Goal: Task Accomplishment & Management: Complete application form

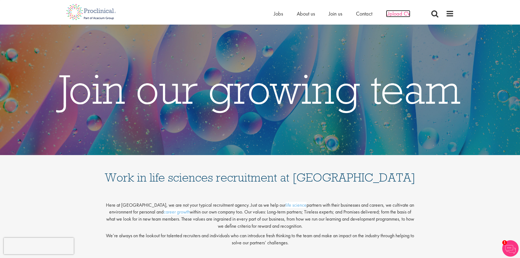
click at [387, 13] on span "Upload CV" at bounding box center [398, 13] width 24 height 7
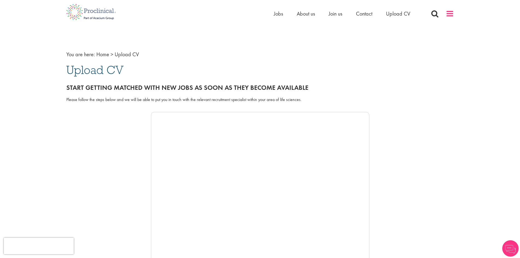
click at [447, 15] on span at bounding box center [449, 14] width 8 height 8
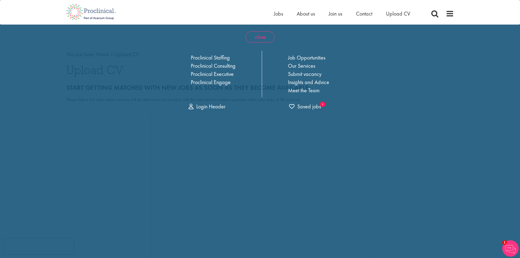
click at [264, 37] on span "close" at bounding box center [260, 36] width 29 height 11
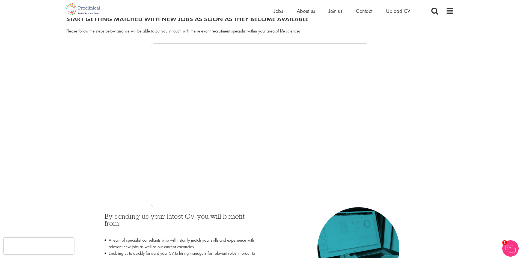
scroll to position [82, 0]
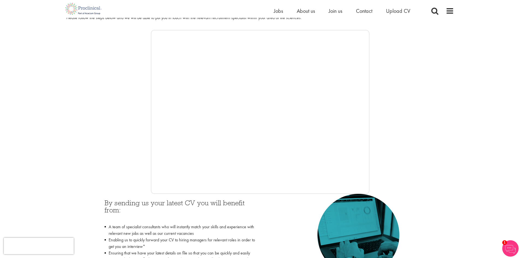
click at [144, 104] on div at bounding box center [259, 112] width 387 height 164
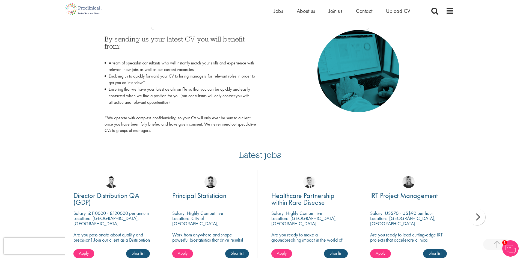
scroll to position [191, 0]
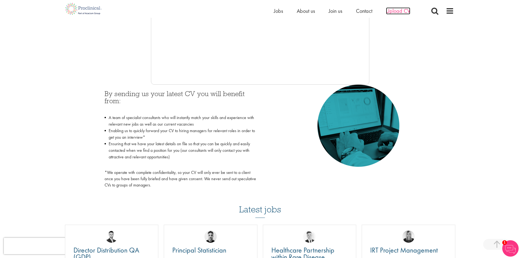
click at [392, 12] on span "Upload CV" at bounding box center [398, 10] width 24 height 7
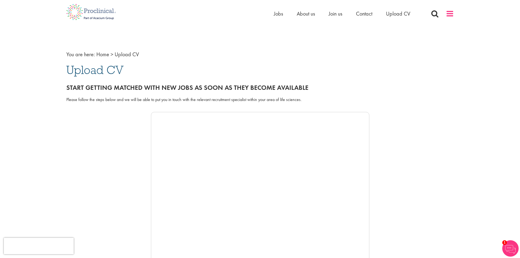
click at [450, 16] on span at bounding box center [449, 14] width 8 height 8
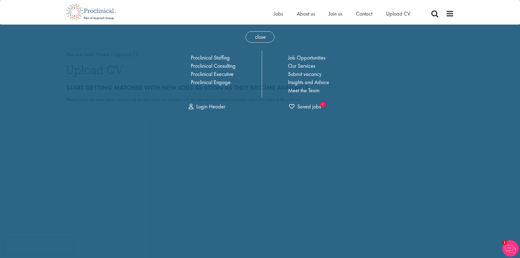
click at [222, 16] on div "Home Jobs About us Join us Contact Upload CV" at bounding box center [257, 10] width 391 height 20
click at [214, 34] on div "close Home Jobs About us Join us Contact Upload CV Proclinical Staffing Proclin…" at bounding box center [260, 70] width 202 height 90
click at [449, 15] on span at bounding box center [449, 14] width 8 height 8
click at [253, 39] on span "close" at bounding box center [260, 36] width 29 height 11
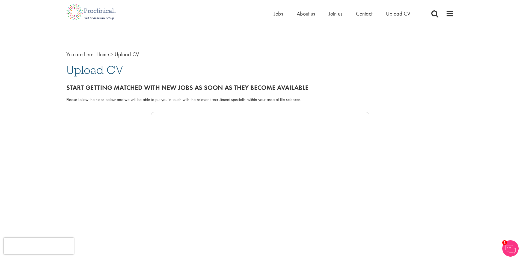
click at [250, 46] on div "You are here: Home > Upload CV Upload CV Start getting matched with new jobs as…" at bounding box center [260, 210] width 396 height 344
